Goal: Use online tool/utility: Utilize a website feature to perform a specific function

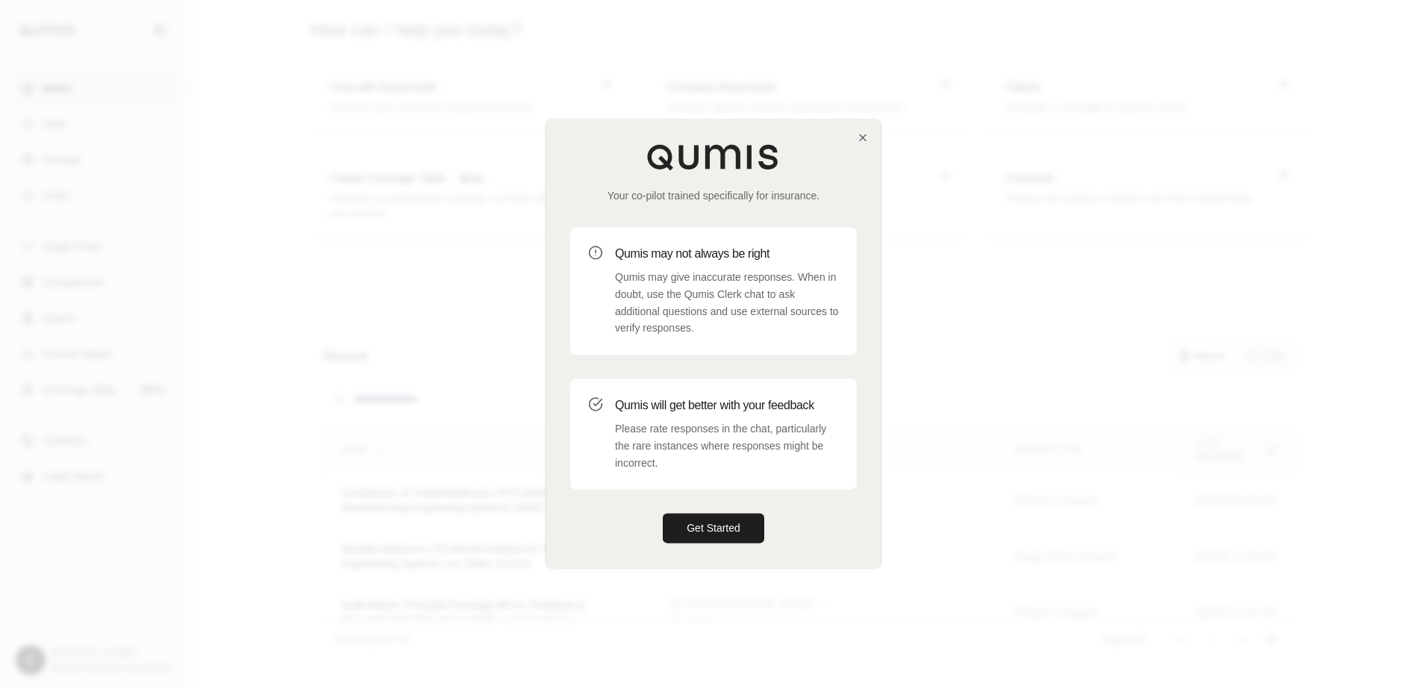
click at [660, 264] on div "Qumis may not always be right Qumis may give inaccurate responses. When in doub…" at bounding box center [727, 291] width 224 height 92
click at [700, 522] on button "Get Started" at bounding box center [714, 529] width 102 height 30
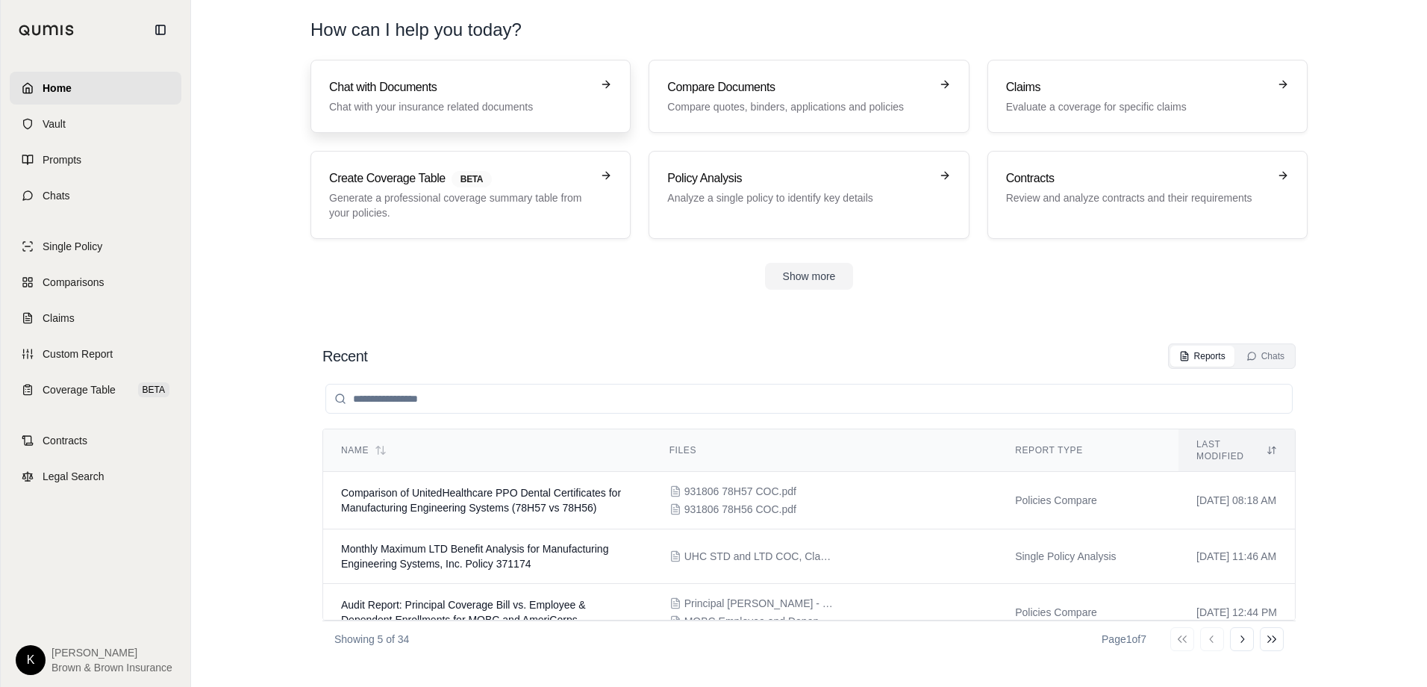
click at [454, 96] on div "Chat with Documents Chat with your insurance related documents" at bounding box center [460, 96] width 262 height 36
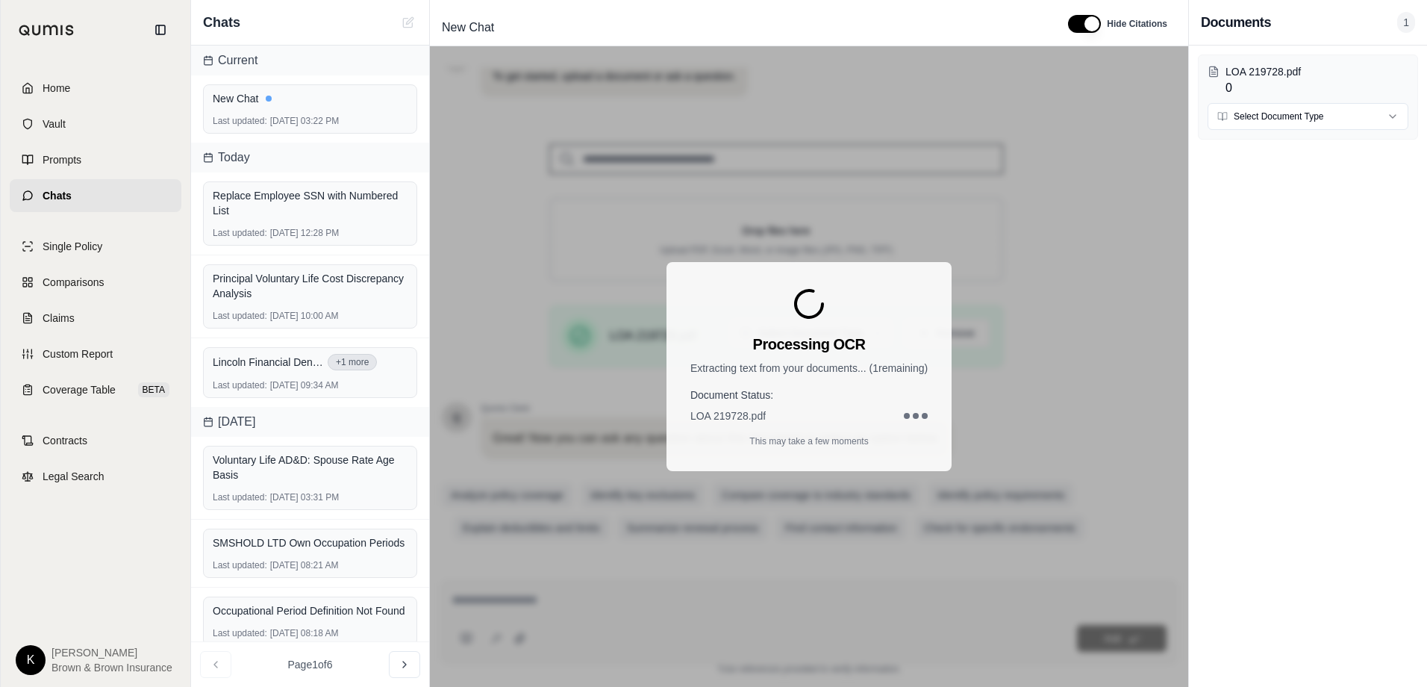
click at [1401, 19] on span "1" at bounding box center [1406, 22] width 18 height 21
click at [280, 97] on div "New Chat" at bounding box center [310, 98] width 195 height 15
click at [830, 330] on div "Processing OCR Extracting text from your documents... ( 1 remaining) Document S…" at bounding box center [809, 366] width 285 height 209
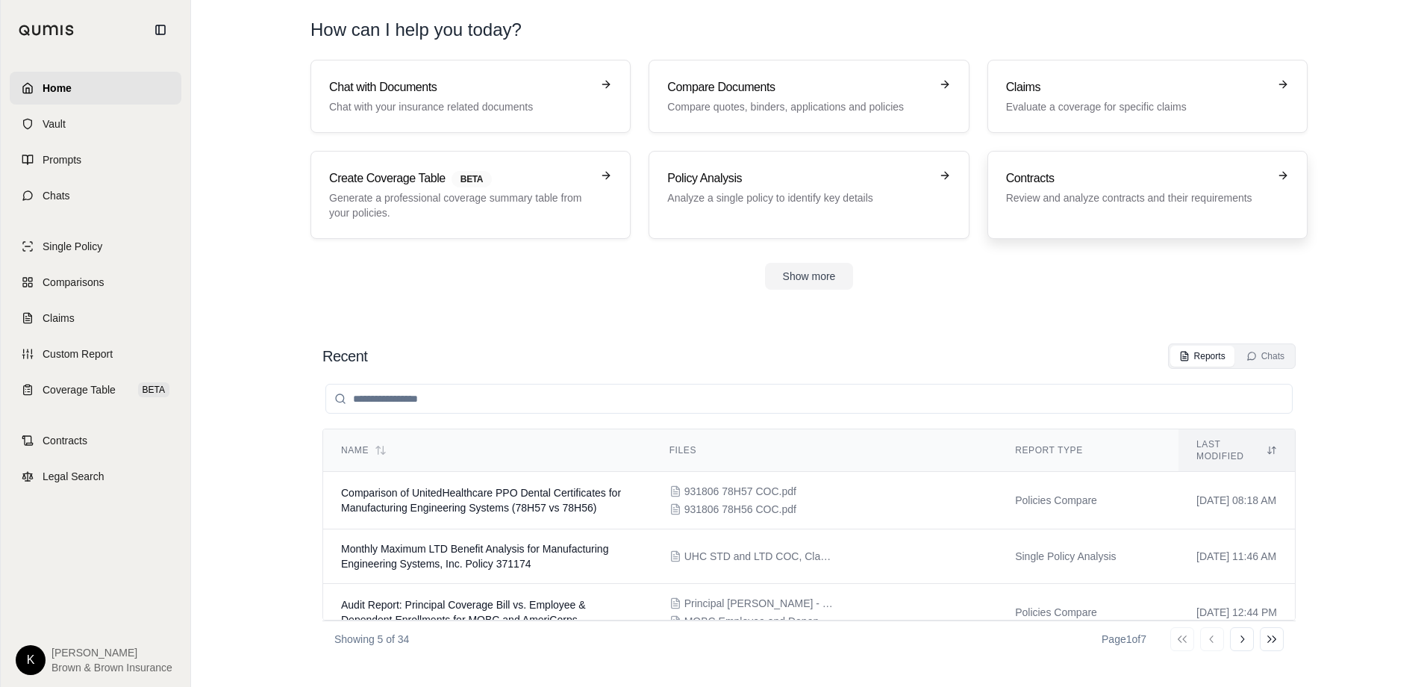
click at [1080, 198] on p "Review and analyze contracts and their requirements" at bounding box center [1137, 197] width 262 height 15
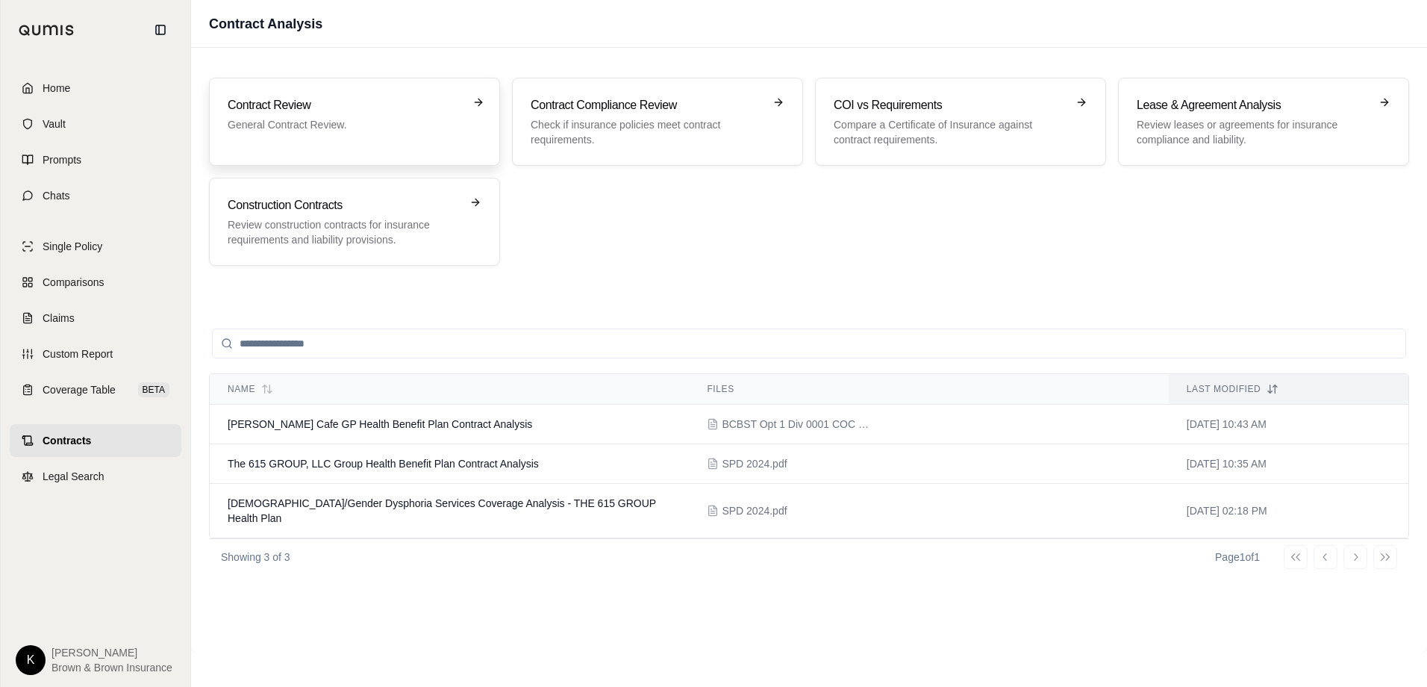
click at [410, 110] on h3 "Contract Review" at bounding box center [344, 105] width 233 height 18
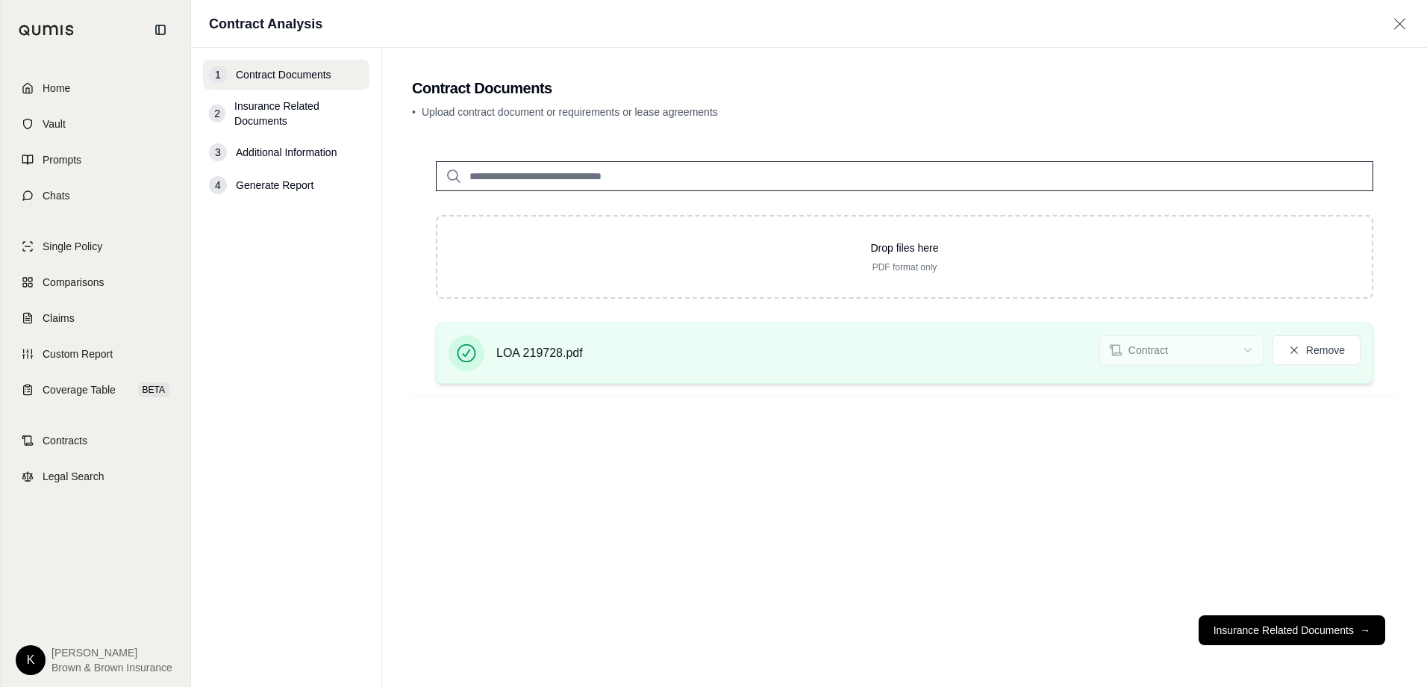
click at [1061, 345] on div "LOA 219728.pdf Contract Remove" at bounding box center [905, 353] width 912 height 36
click at [1309, 345] on button "Remove" at bounding box center [1317, 350] width 88 height 30
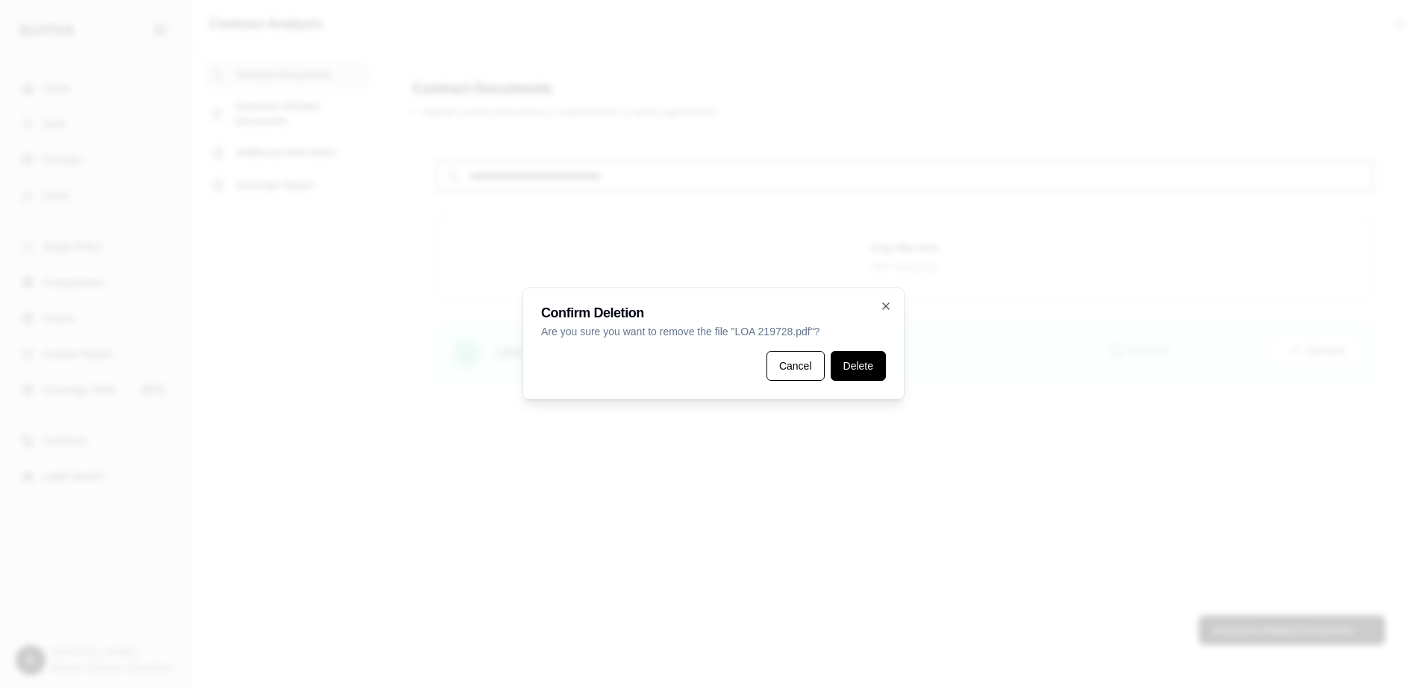
click at [851, 361] on button "Delete" at bounding box center [858, 366] width 55 height 30
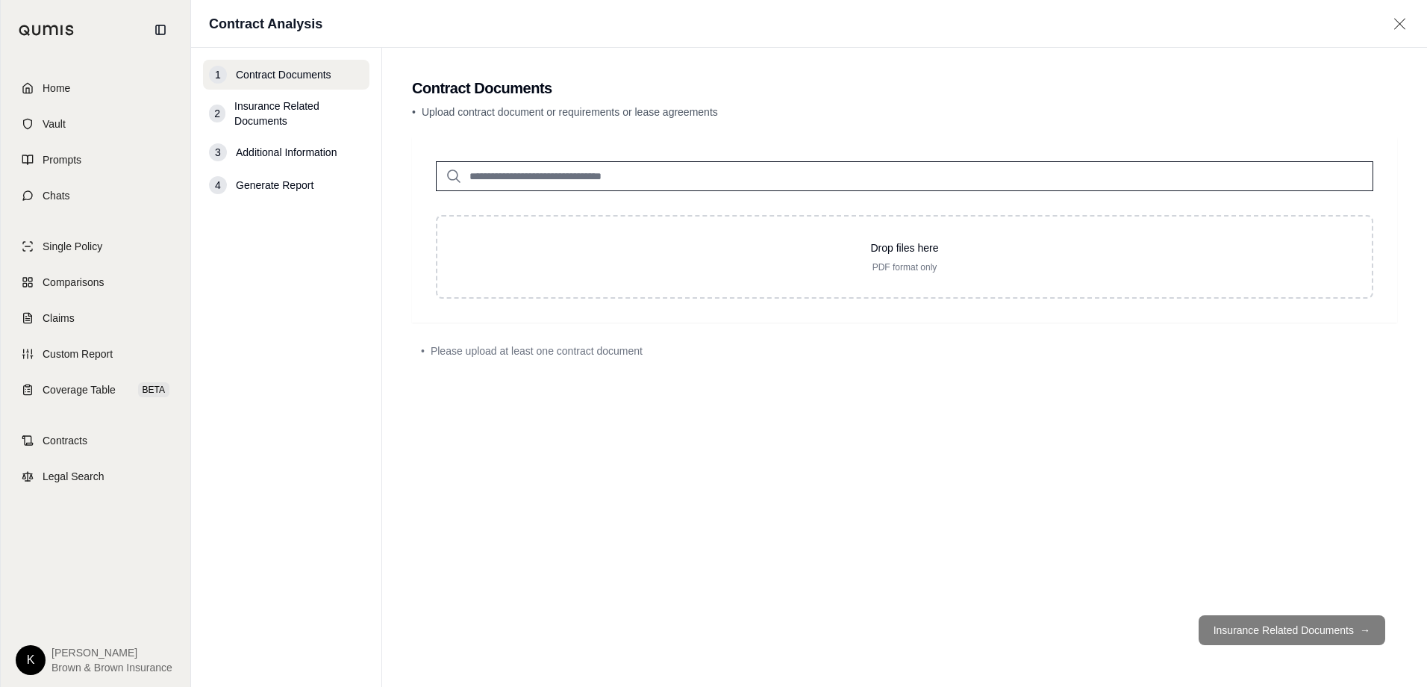
drag, startPoint x: 273, startPoint y: 331, endPoint x: 608, endPoint y: 536, distance: 392.4
click at [273, 331] on nav "1 Contract Documents 2 Insurance Related Documents 3 Additional Information 4 G…" at bounding box center [286, 367] width 191 height 639
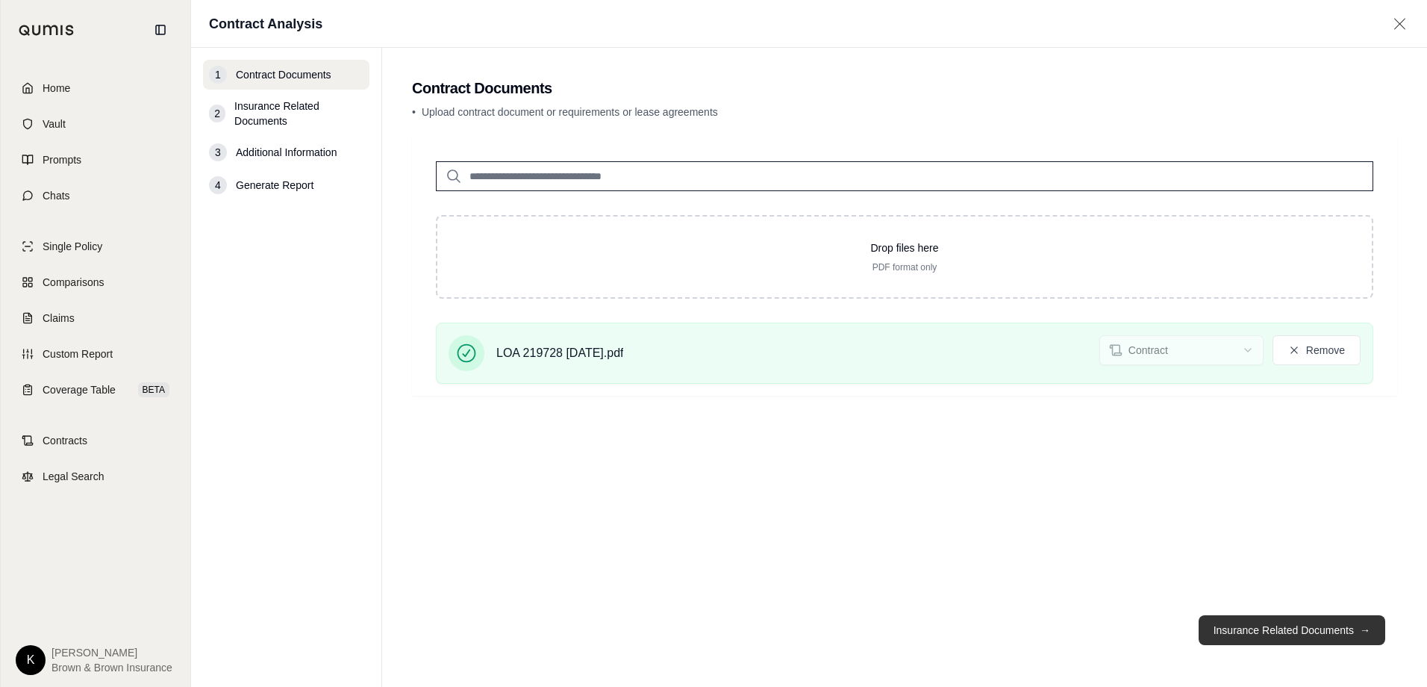
click at [1258, 622] on button "Insurance Related Documents →" at bounding box center [1292, 630] width 187 height 30
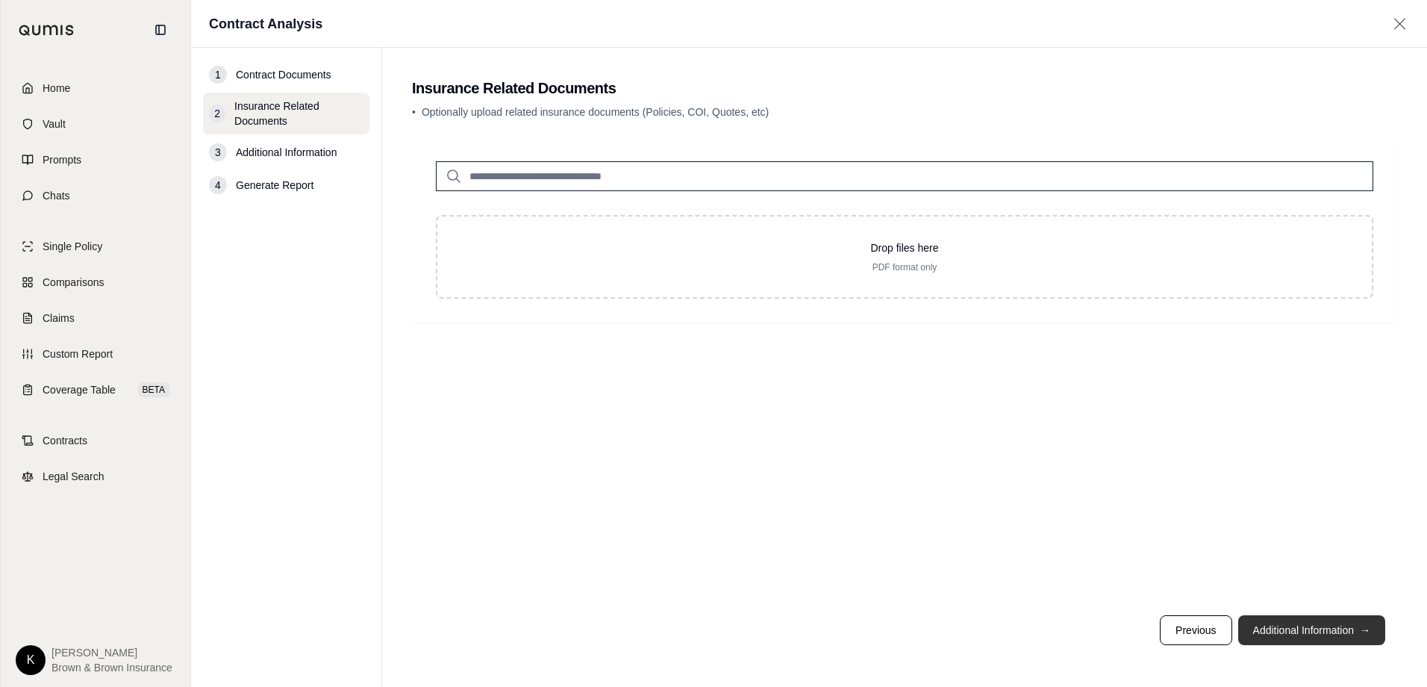
click at [1324, 634] on button "Additional Information →" at bounding box center [1311, 630] width 147 height 30
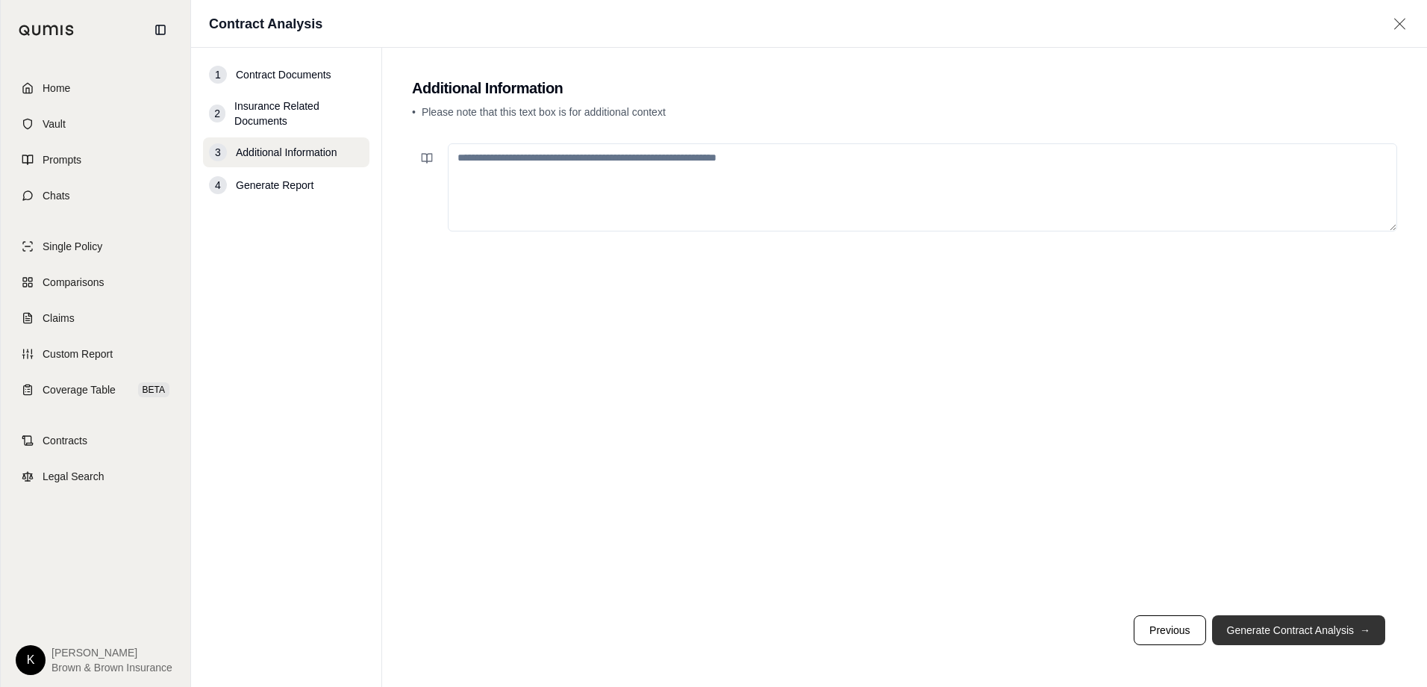
click at [1324, 634] on button "Generate Contract Analysis →" at bounding box center [1298, 630] width 173 height 30
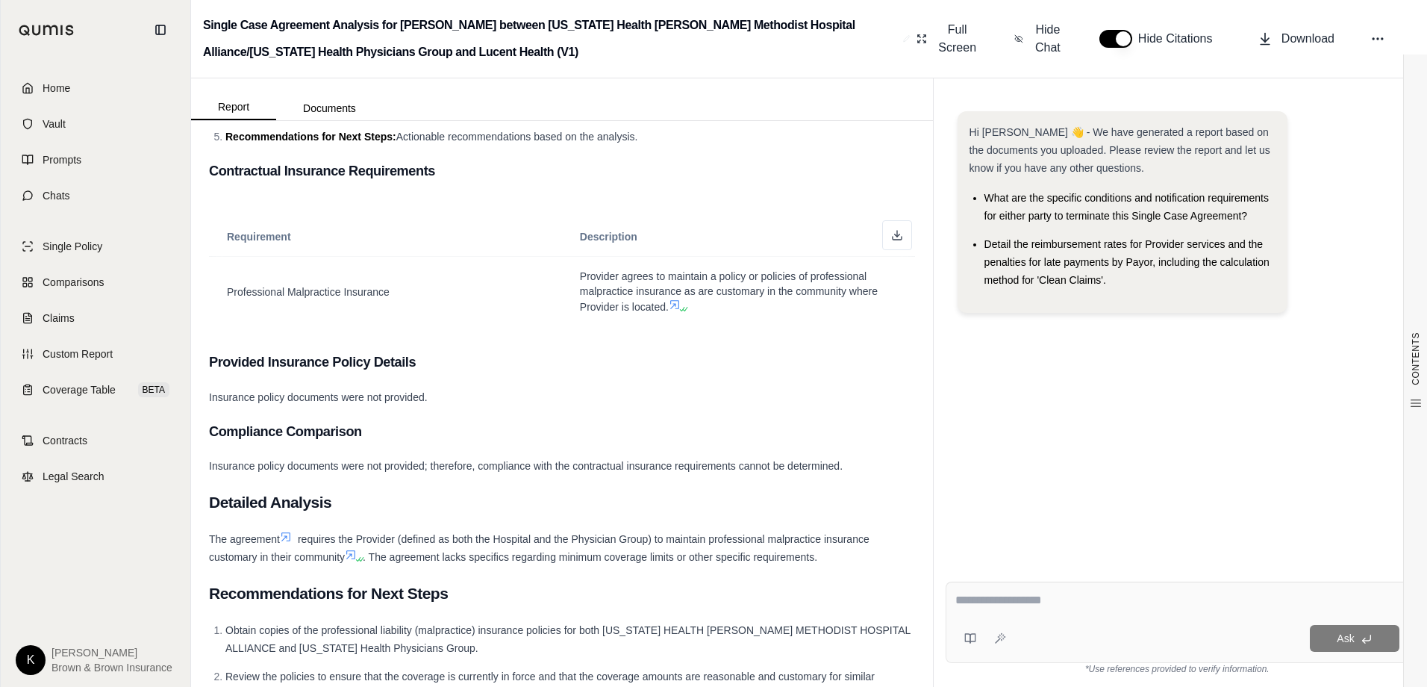
scroll to position [386, 0]
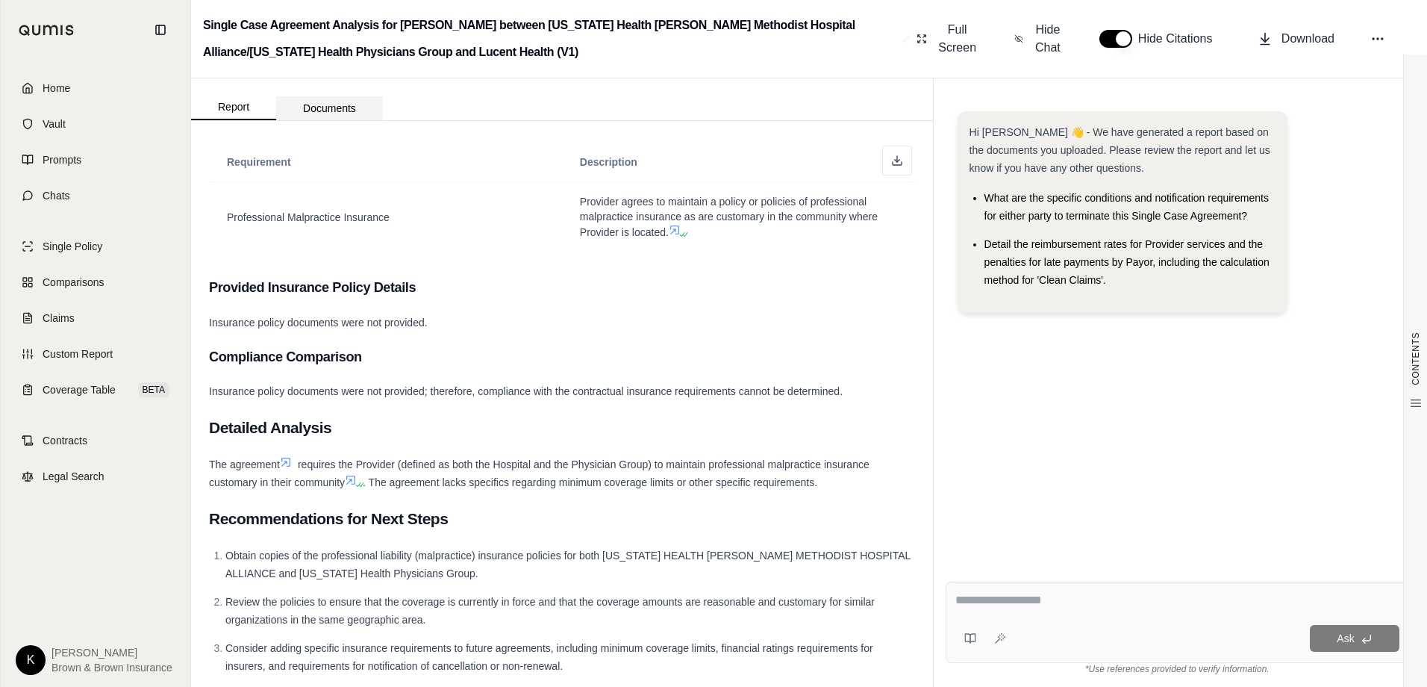
click at [334, 102] on button "Documents" at bounding box center [329, 108] width 107 height 24
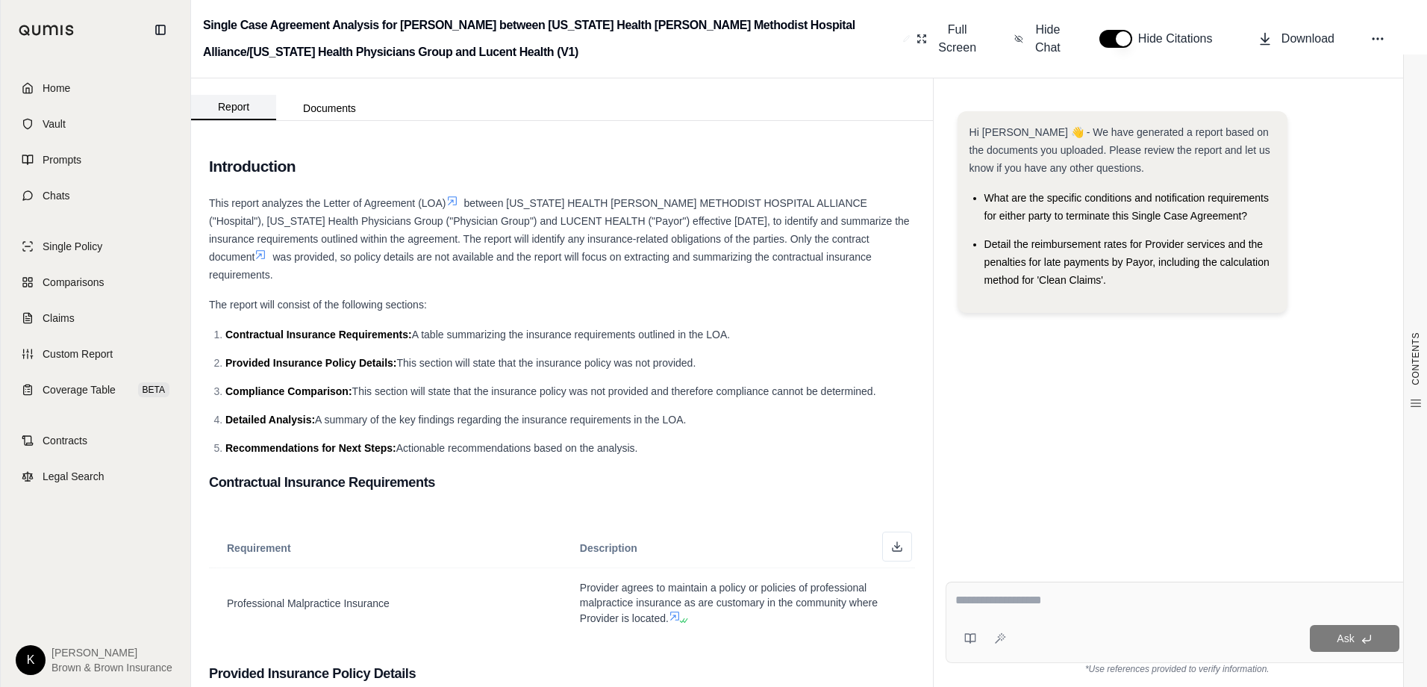
click at [242, 108] on button "Report" at bounding box center [233, 107] width 85 height 25
click at [1035, 597] on textarea at bounding box center [1178, 600] width 444 height 18
click at [1026, 609] on div at bounding box center [1178, 602] width 444 height 23
click at [1101, 599] on textarea at bounding box center [1178, 600] width 444 height 18
type textarea "**********"
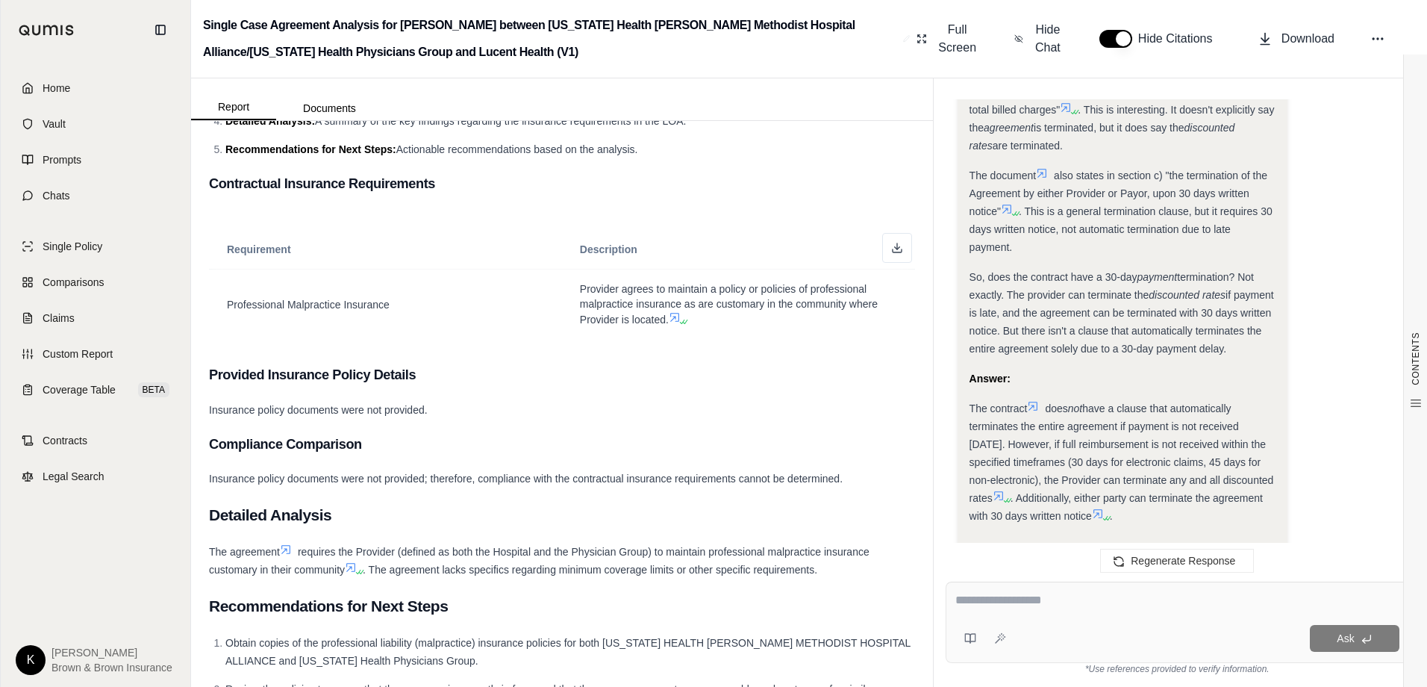
scroll to position [1145, 0]
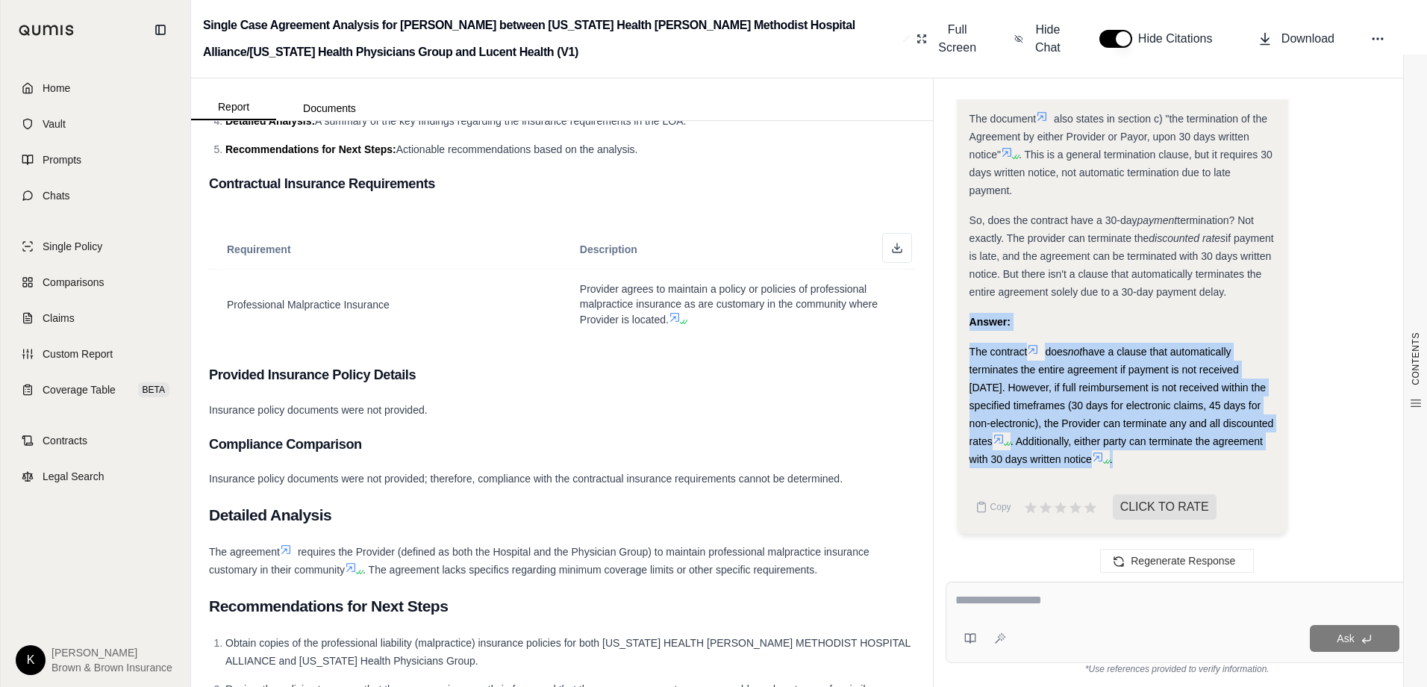
drag, startPoint x: 1146, startPoint y: 463, endPoint x: 967, endPoint y: 327, distance: 224.3
drag, startPoint x: 967, startPoint y: 327, endPoint x: 1114, endPoint y: 334, distance: 146.5
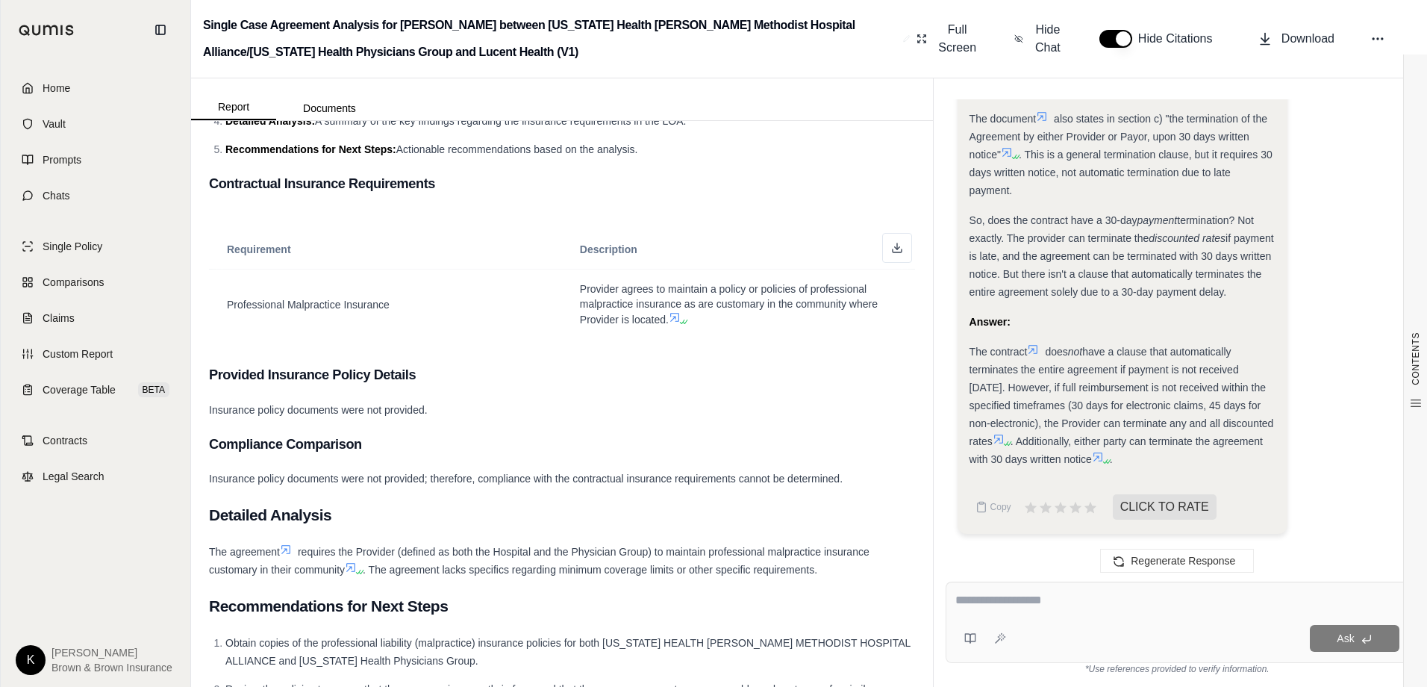
click at [1104, 458] on icon at bounding box center [1105, 461] width 9 height 9
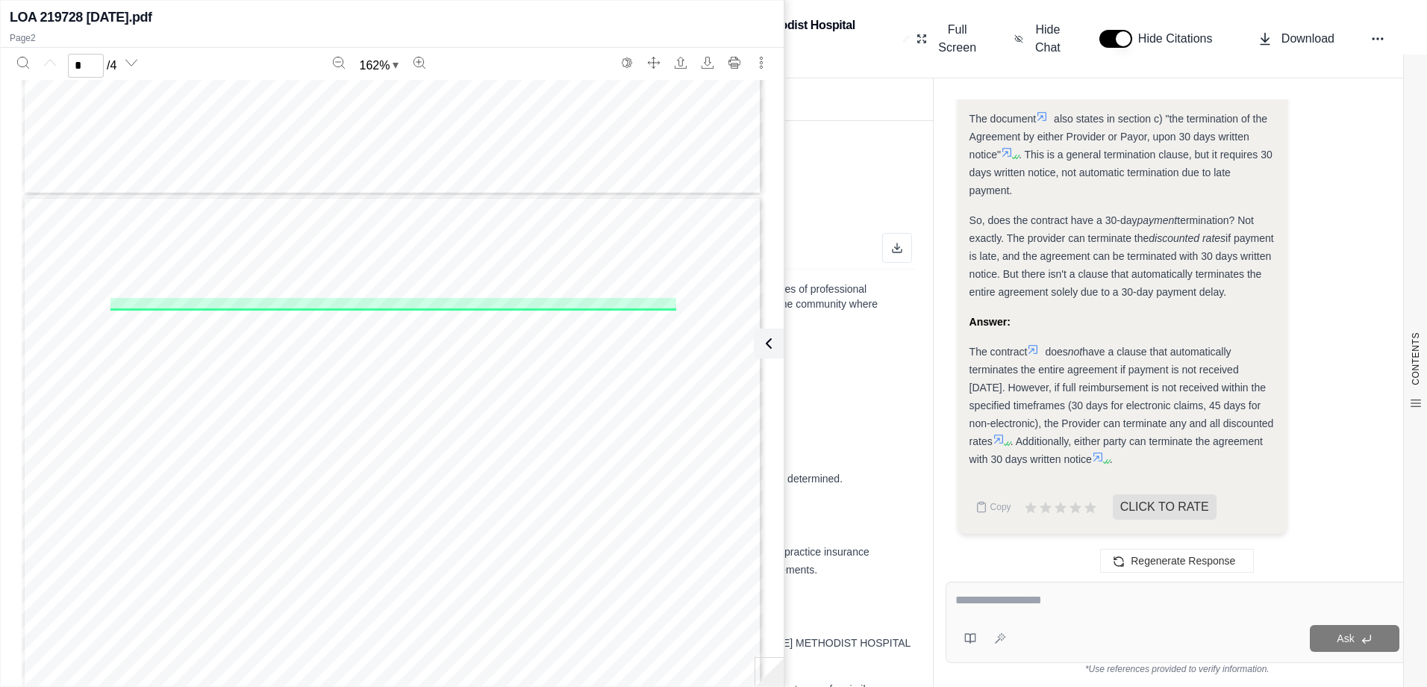
click at [1002, 436] on icon at bounding box center [999, 439] width 12 height 12
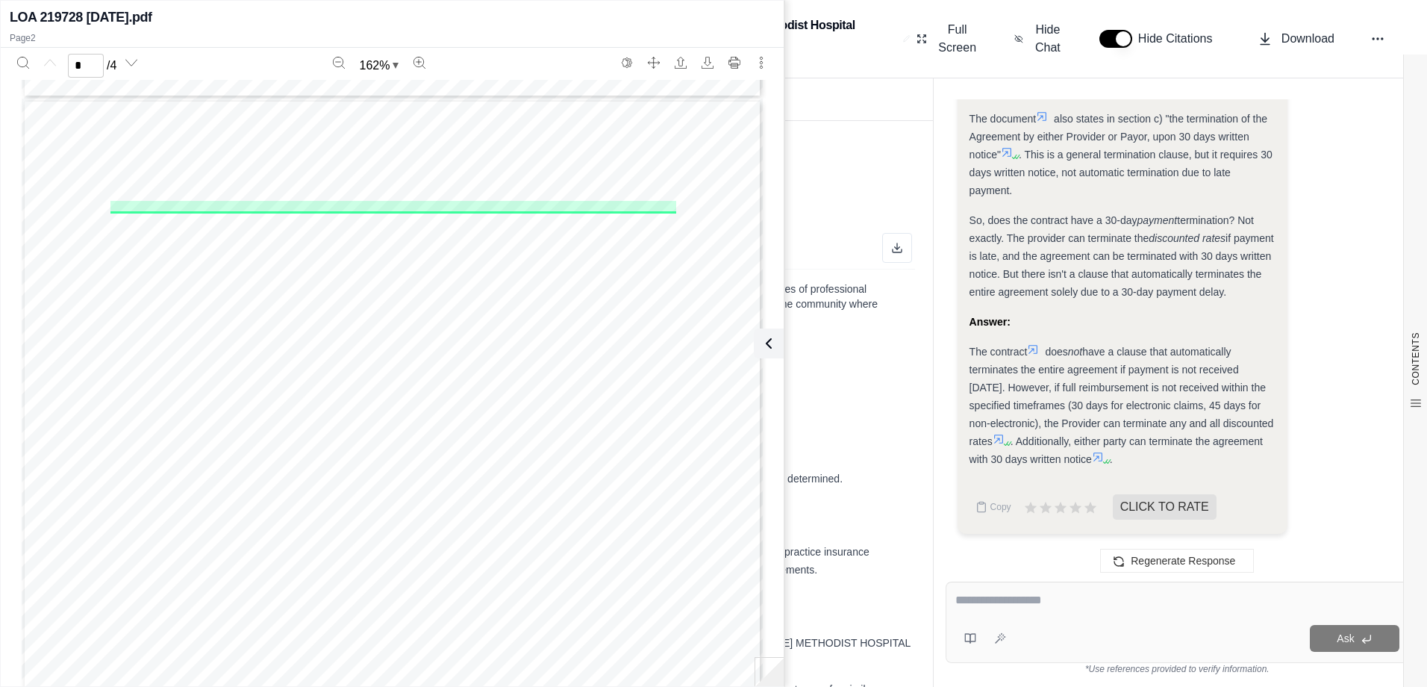
scroll to position [959, 0]
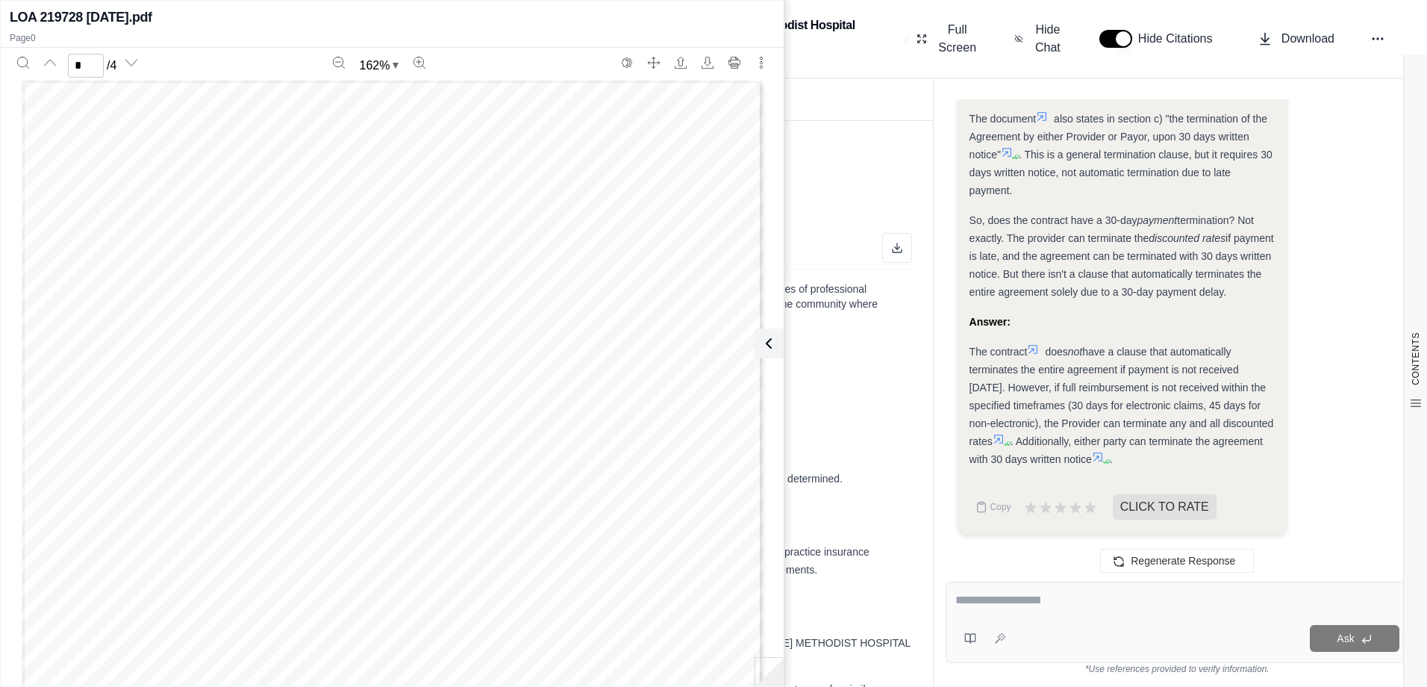
click at [1038, 351] on icon at bounding box center [1033, 349] width 12 height 12
click at [1000, 434] on icon at bounding box center [999, 439] width 12 height 12
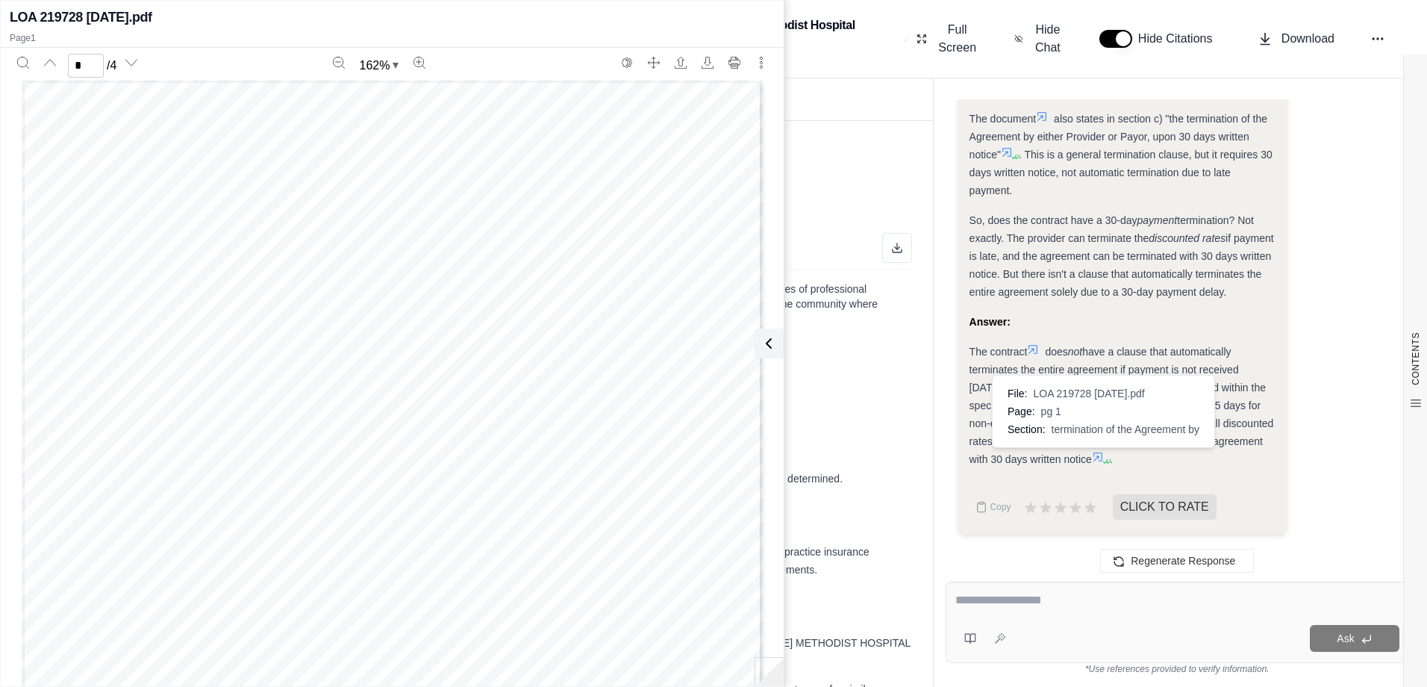
scroll to position [29, 0]
click at [1101, 456] on icon at bounding box center [1098, 456] width 9 height 9
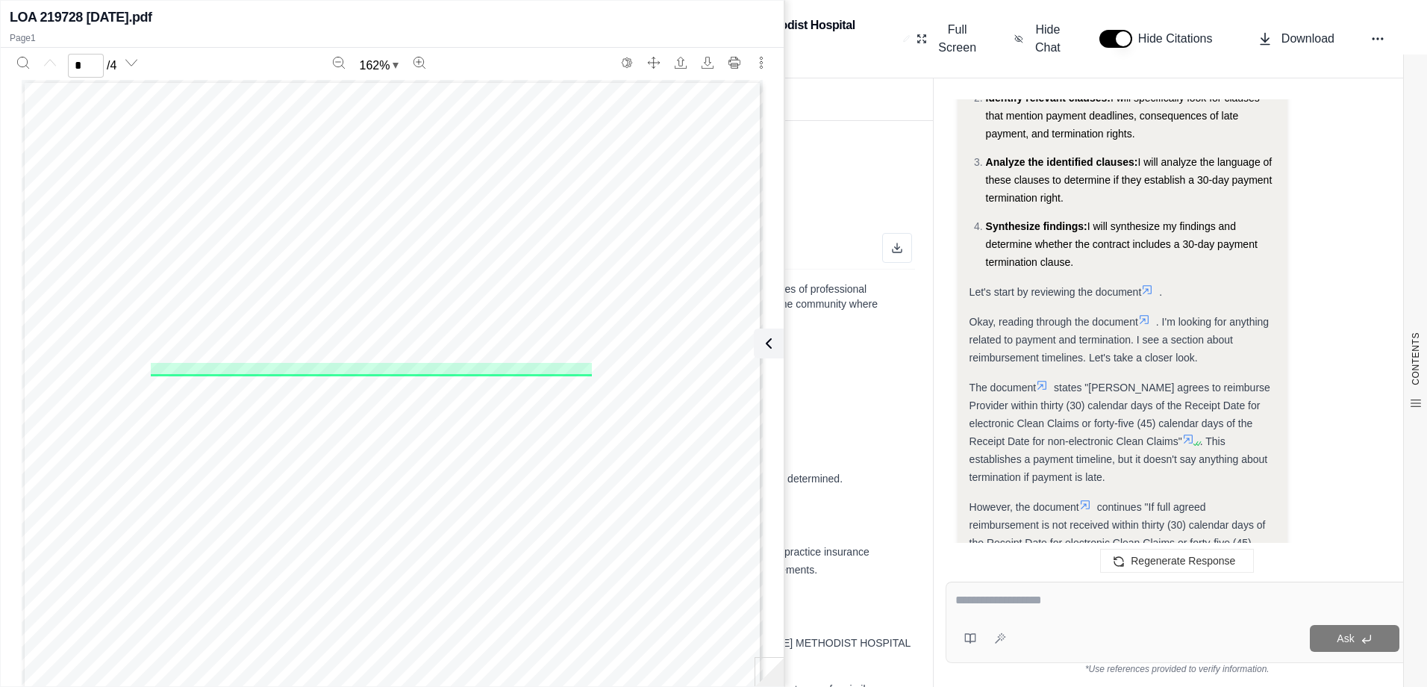
scroll to position [1145, 0]
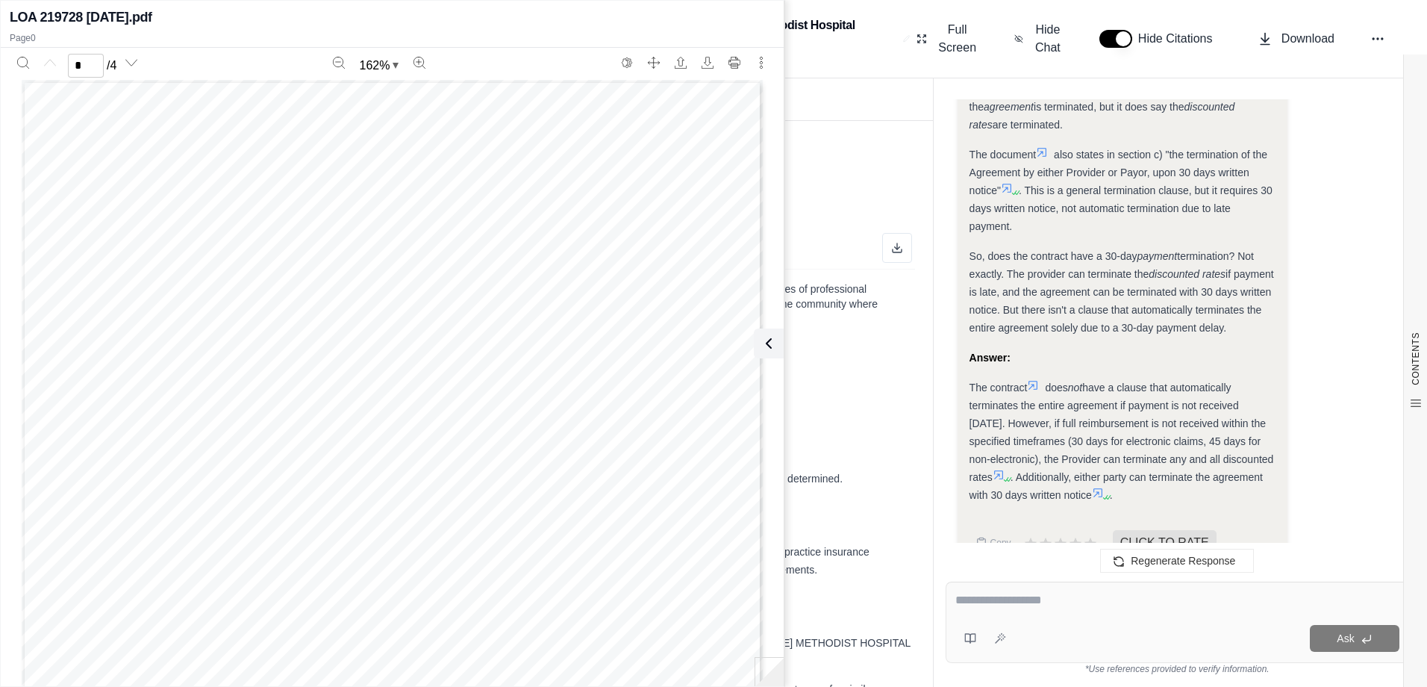
scroll to position [847, 0]
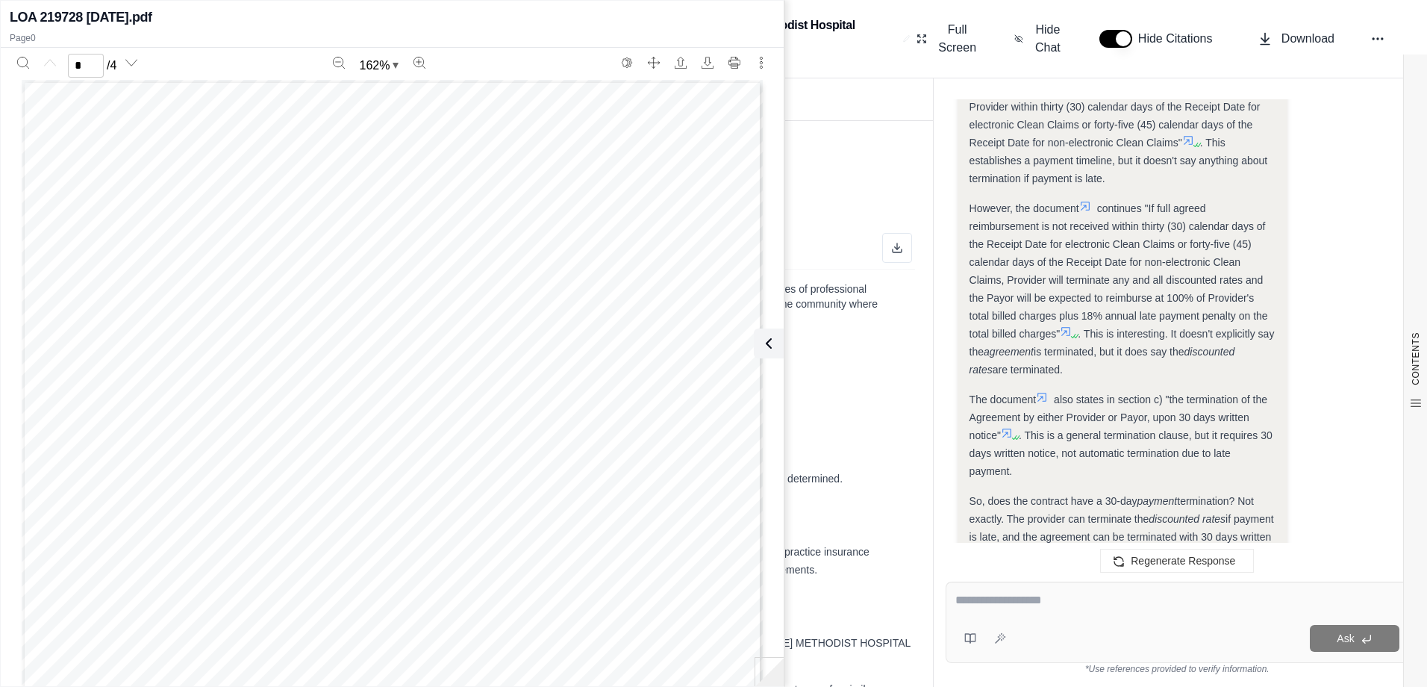
click at [1079, 208] on span "However, the document" at bounding box center [1025, 208] width 110 height 12
click at [1082, 206] on icon at bounding box center [1085, 206] width 12 height 12
click at [1087, 205] on icon at bounding box center [1085, 206] width 9 height 9
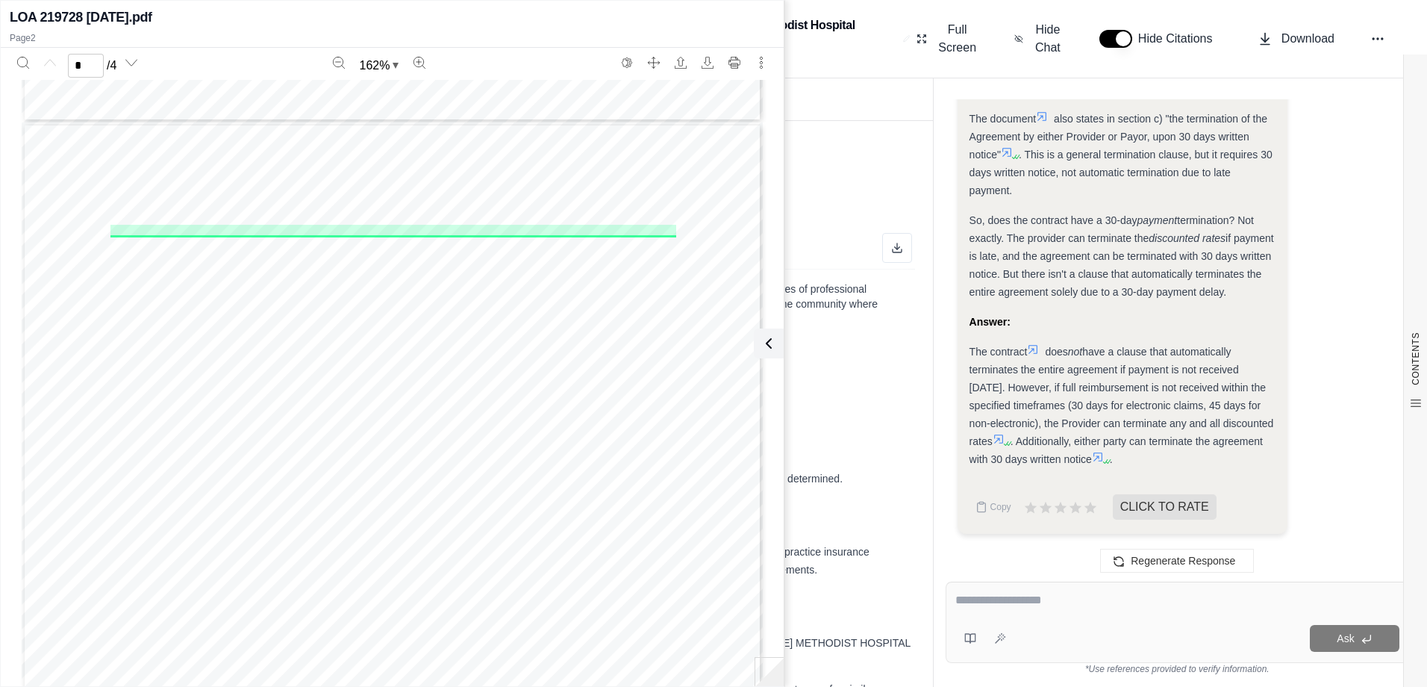
scroll to position [959, 0]
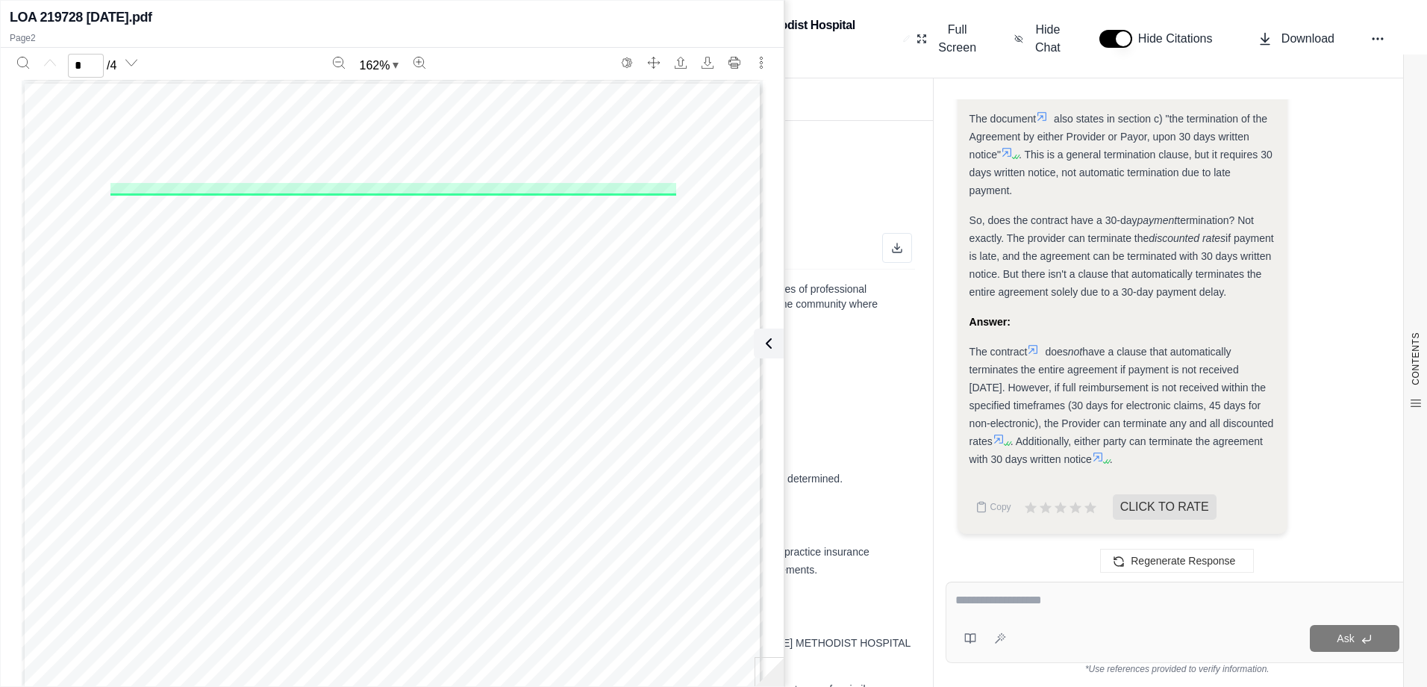
type input "*"
